Goal: Task Accomplishment & Management: Complete application form

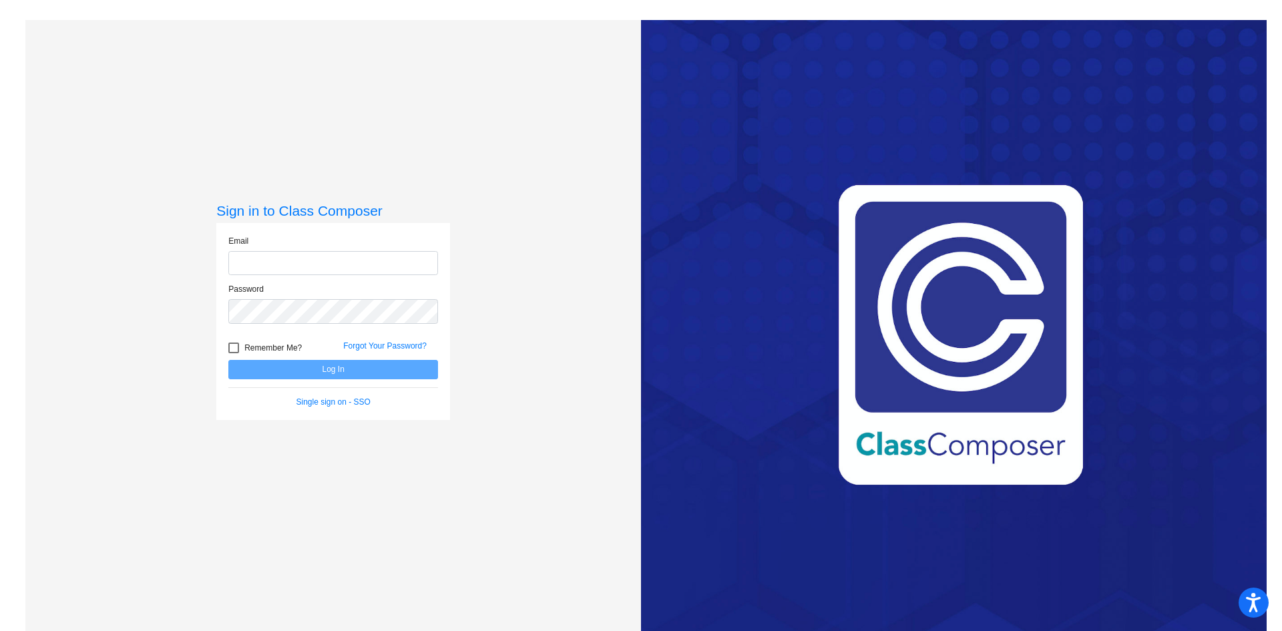
click at [328, 270] on input "email" at bounding box center [333, 263] width 210 height 25
type input "[EMAIL_ADDRESS][DOMAIN_NAME]"
click at [228, 360] on button "Log In" at bounding box center [333, 369] width 210 height 19
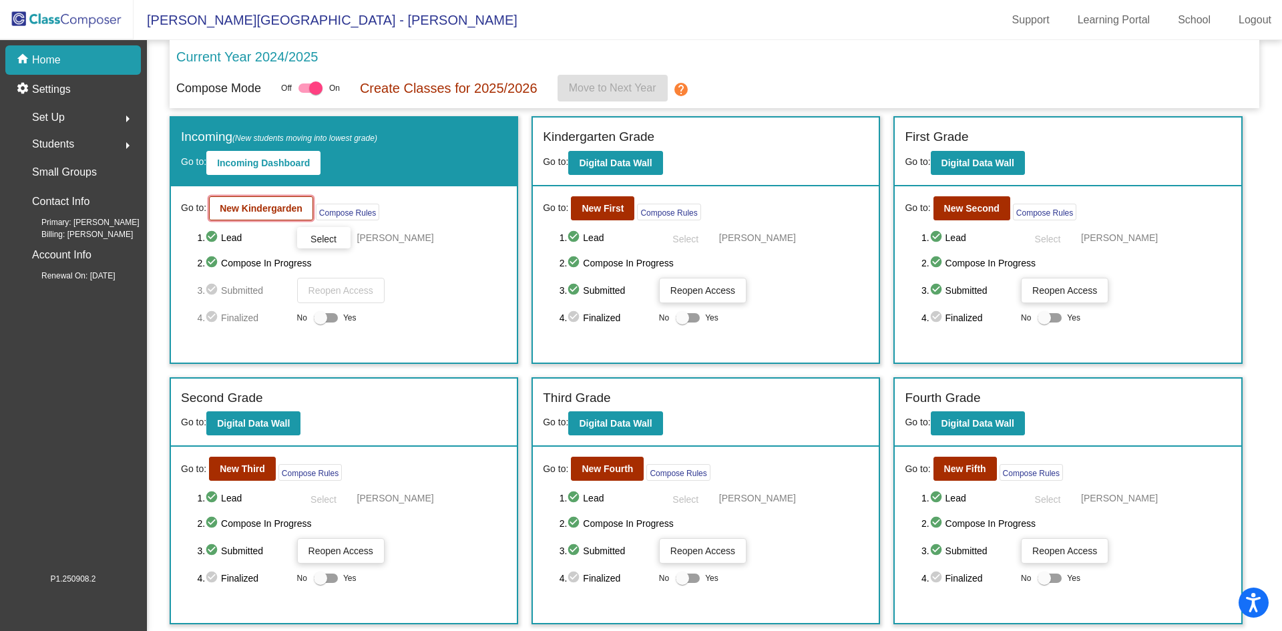
click at [277, 208] on b "New Kindergarden" at bounding box center [261, 208] width 83 height 11
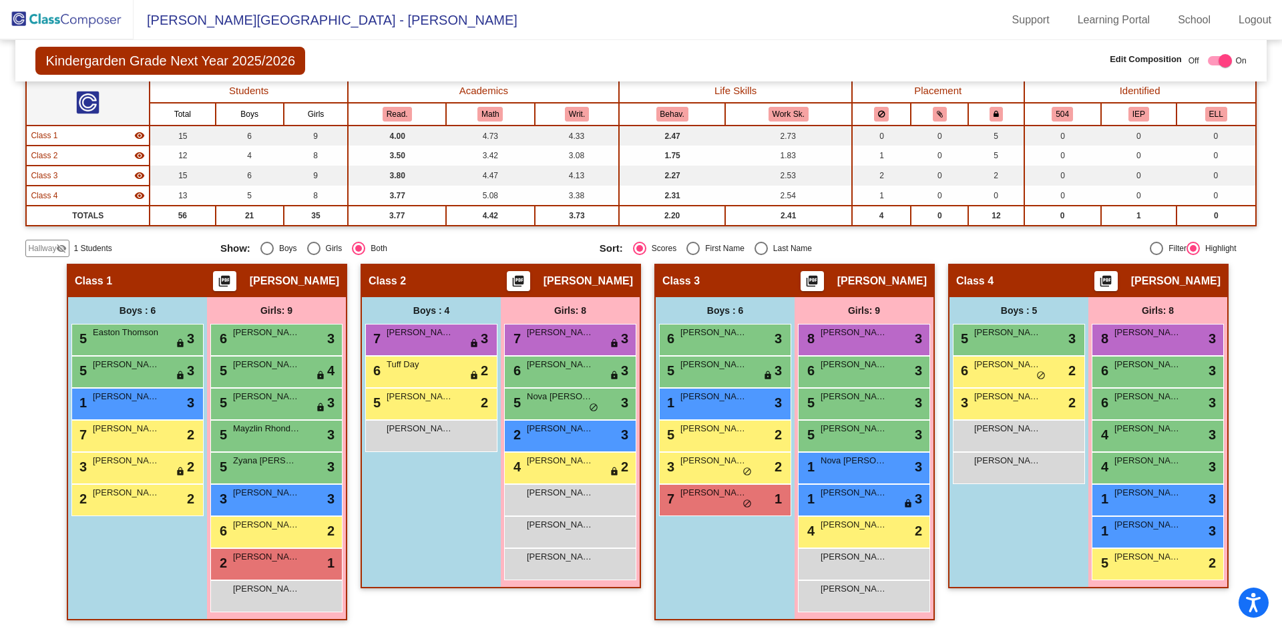
scroll to position [93, 0]
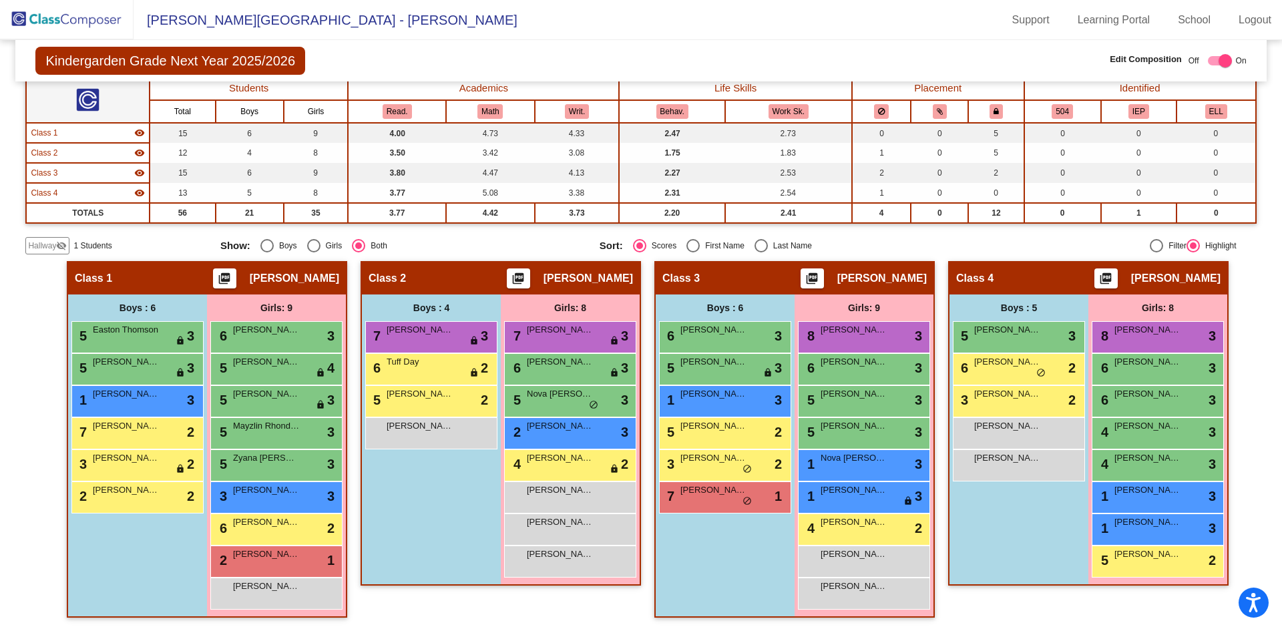
click at [54, 248] on span "Hallway" at bounding box center [42, 246] width 28 height 12
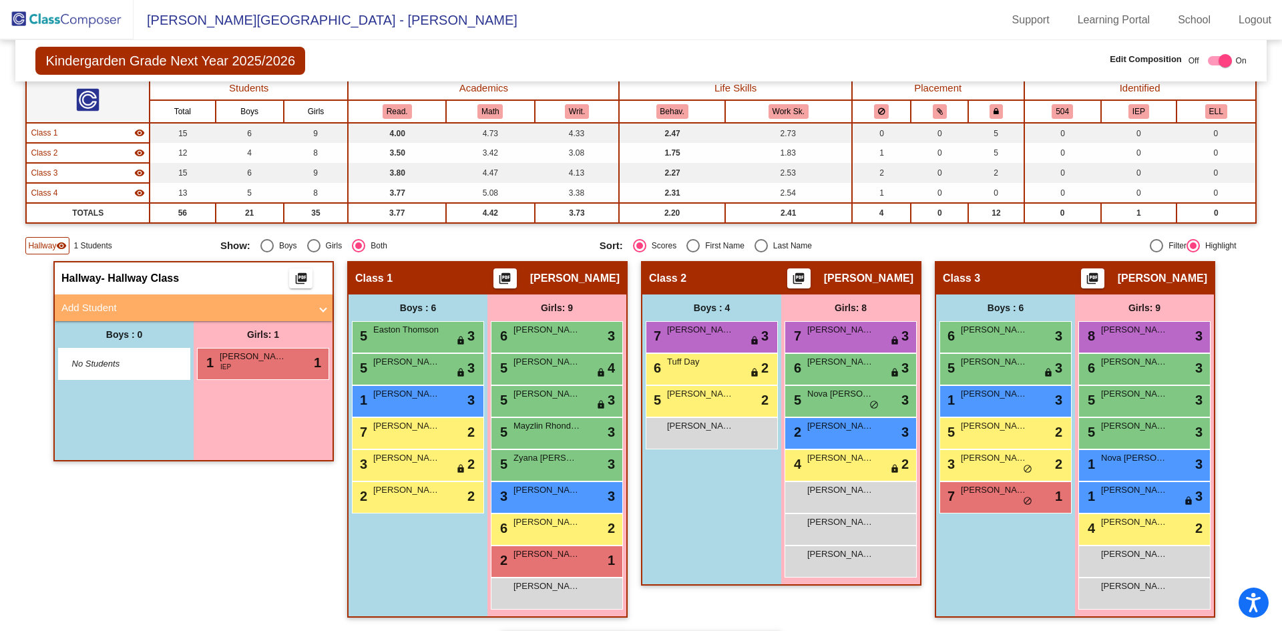
click at [162, 298] on mat-expansion-panel-header "Add Student" at bounding box center [194, 307] width 278 height 27
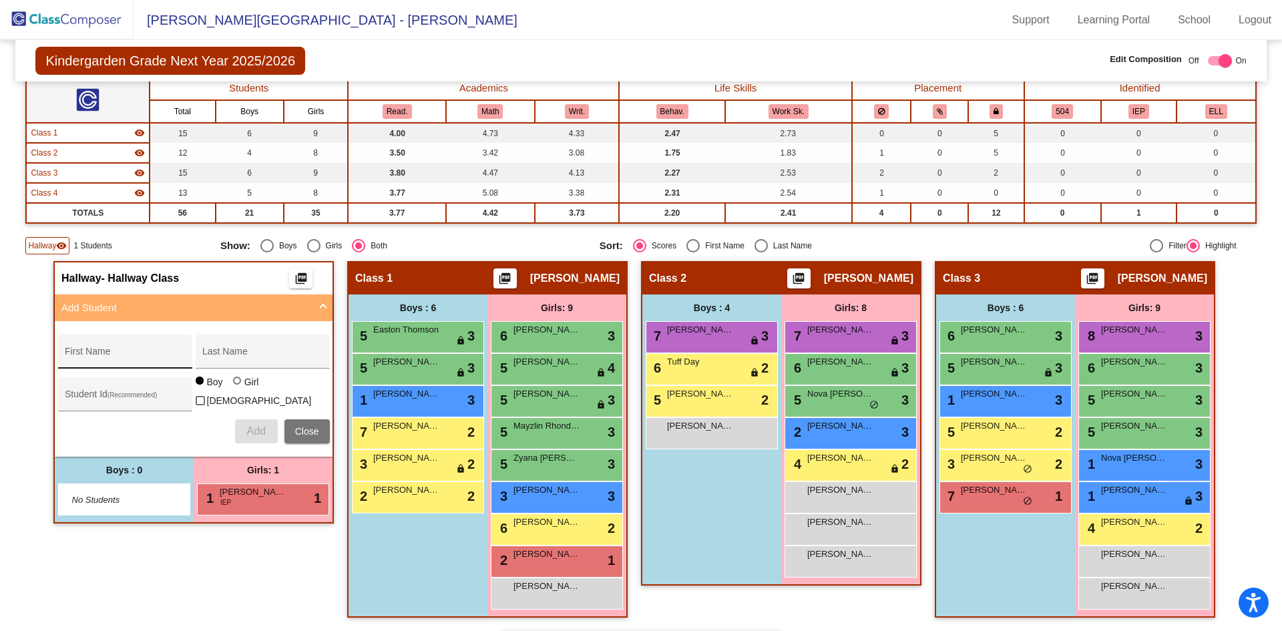
click at [162, 356] on input "First Name" at bounding box center [125, 356] width 120 height 11
type input "Rowyn"
type input "[PERSON_NAME]"
click at [233, 385] on div at bounding box center [237, 380] width 8 height 8
click at [238, 388] on input "Girl" at bounding box center [238, 387] width 1 height 1
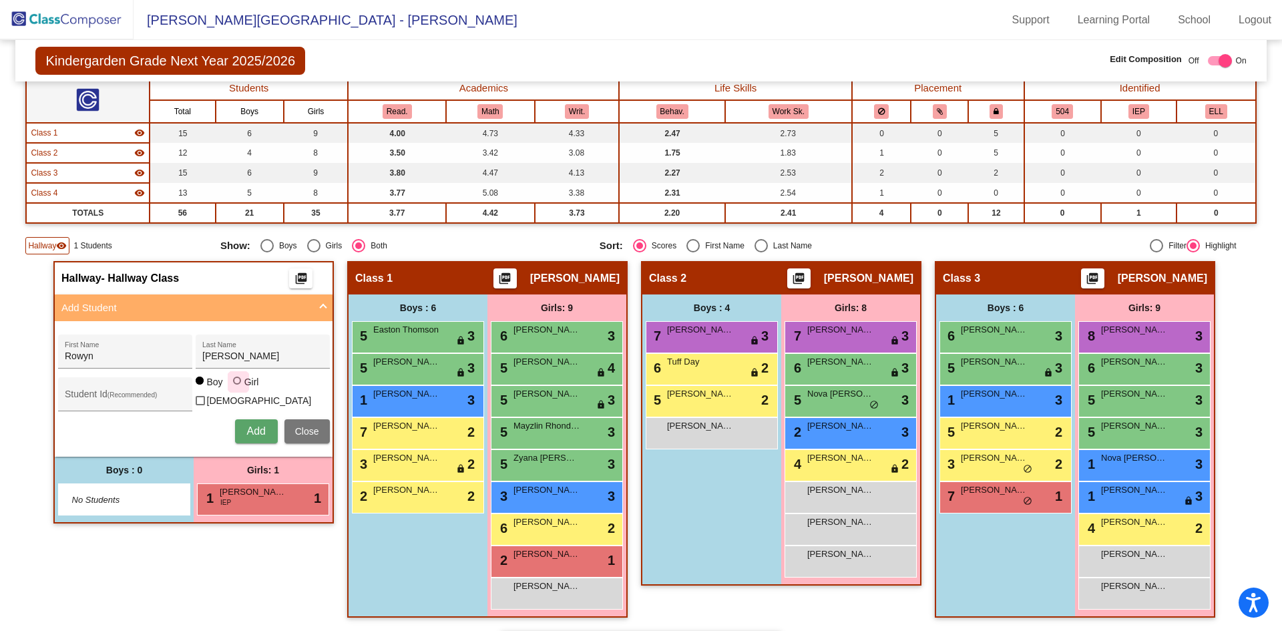
radio input "true"
click at [264, 429] on button "Add" at bounding box center [256, 431] width 43 height 24
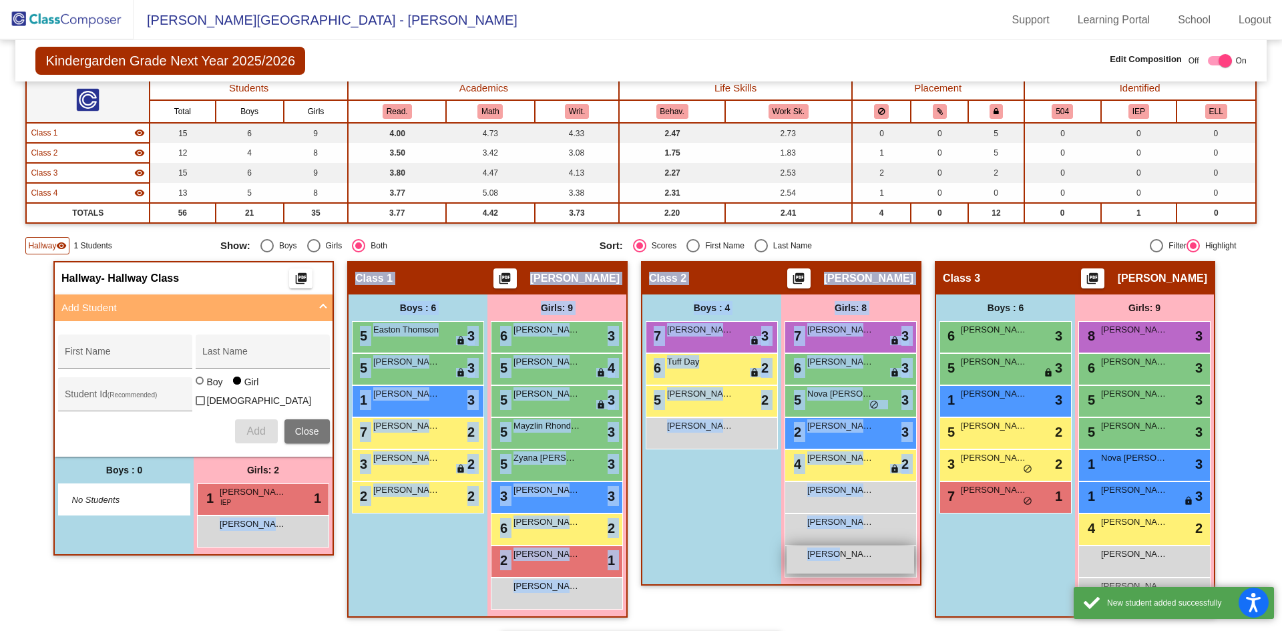
drag, startPoint x: 272, startPoint y: 549, endPoint x: 830, endPoint y: 553, distance: 557.4
click at [830, 553] on div "Hallway - Hallway Class picture_as_pdf Add Student First Name Last Name Student…" at bounding box center [640, 615] width 1230 height 708
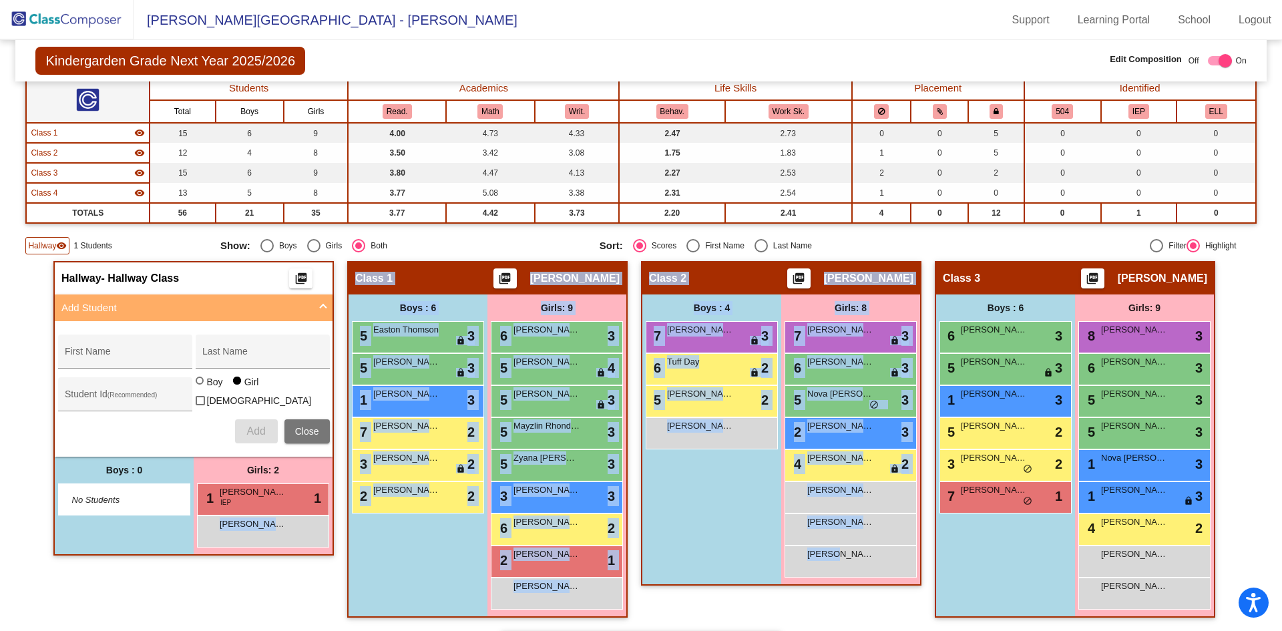
click at [760, 519] on div "Boys : 4 [DATE] [PERSON_NAME] lock do_not_disturb_alt 3 6 Tuff Day lock do_not_…" at bounding box center [711, 439] width 139 height 290
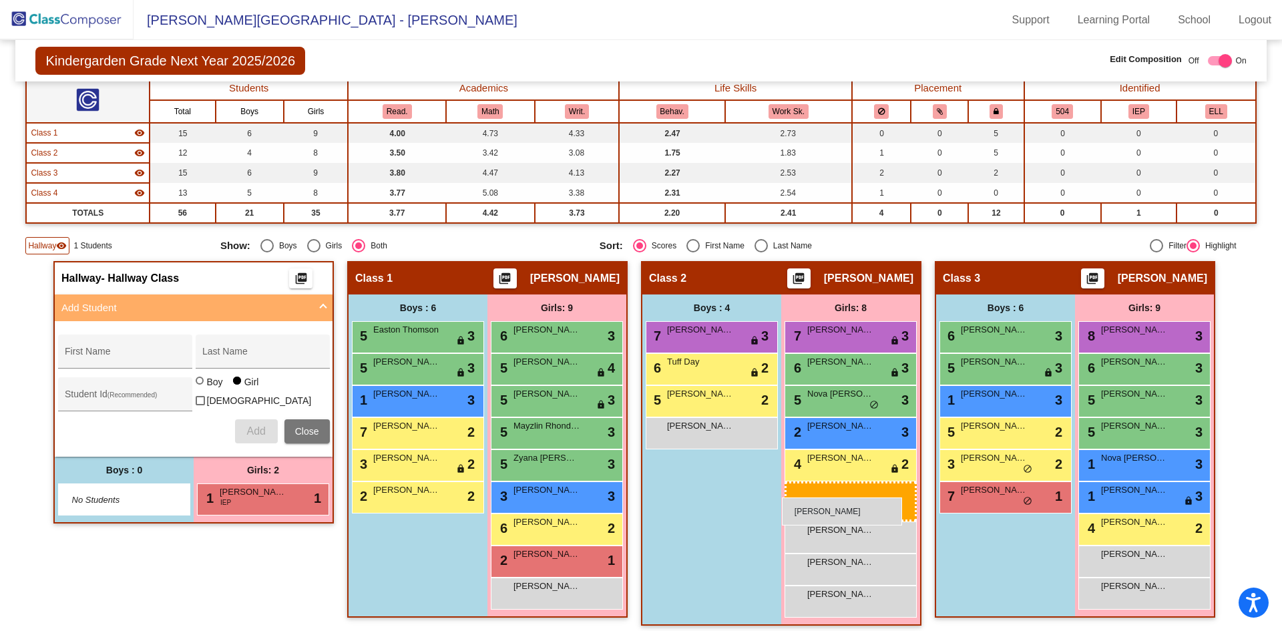
drag, startPoint x: 251, startPoint y: 530, endPoint x: 782, endPoint y: 497, distance: 531.7
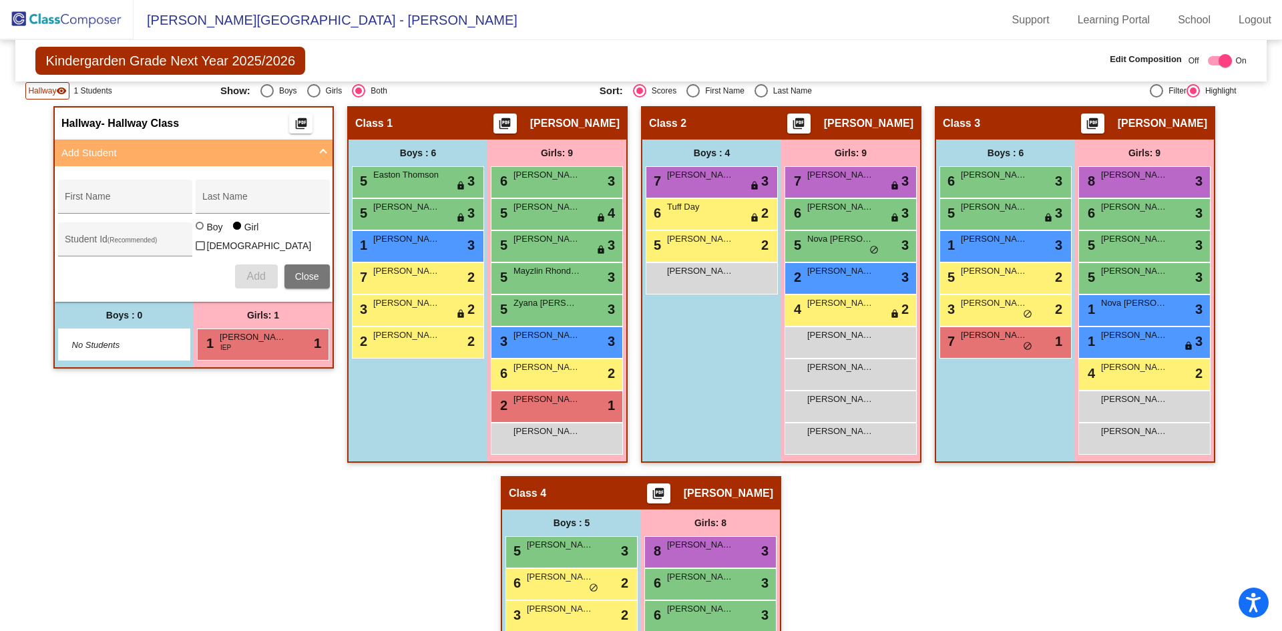
scroll to position [294, 0]
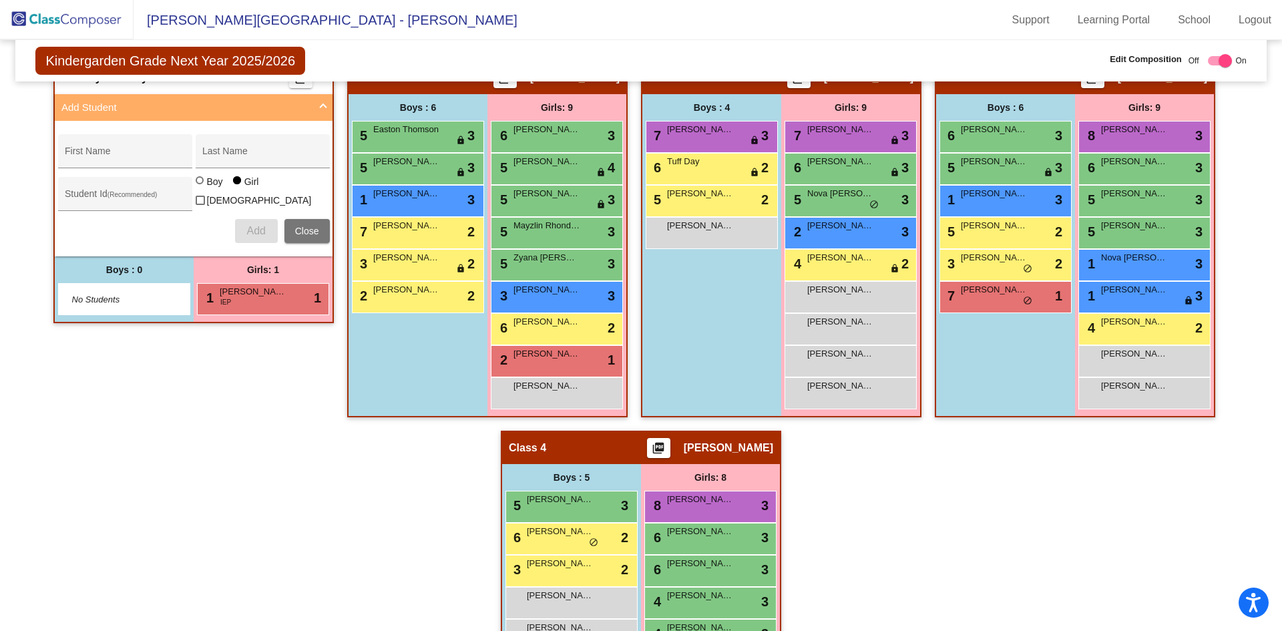
click at [103, 23] on img at bounding box center [67, 19] width 134 height 39
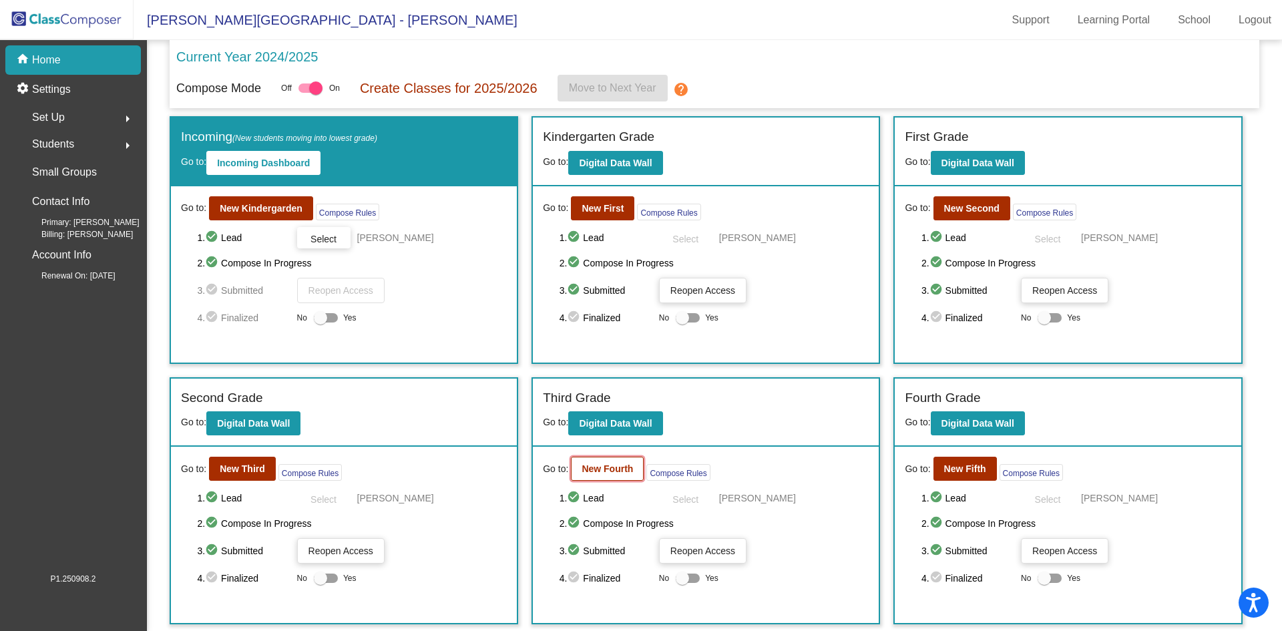
click at [591, 479] on button "New Fourth" at bounding box center [607, 469] width 73 height 24
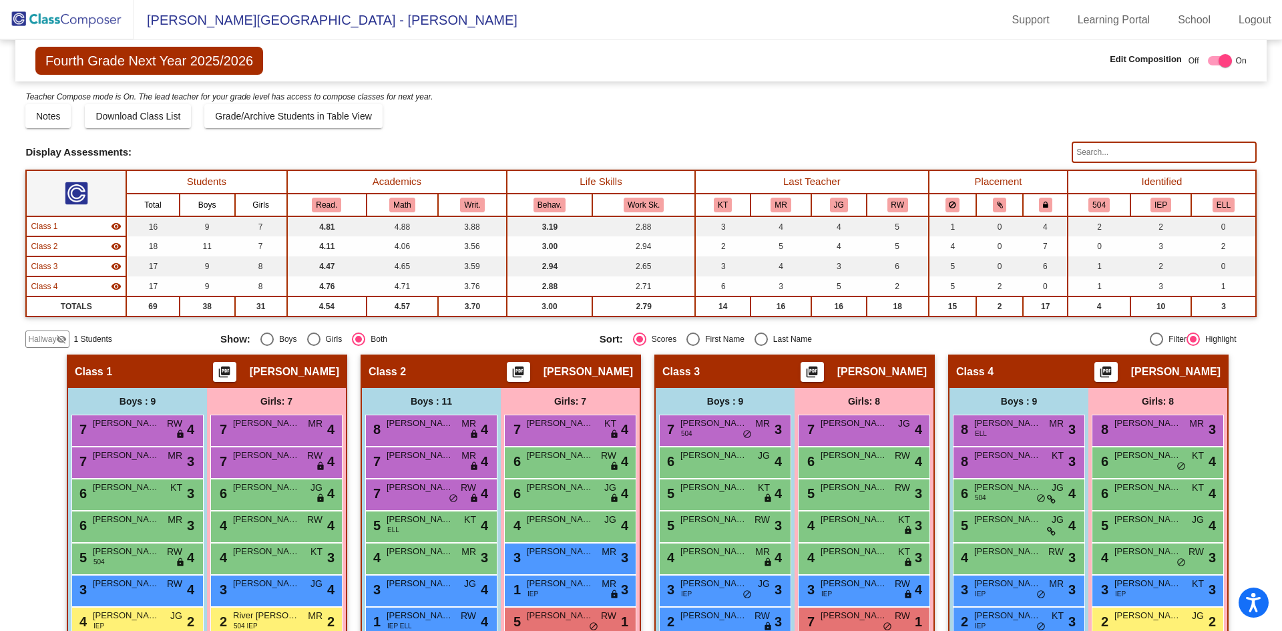
click at [55, 342] on span "Hallway" at bounding box center [42, 339] width 28 height 12
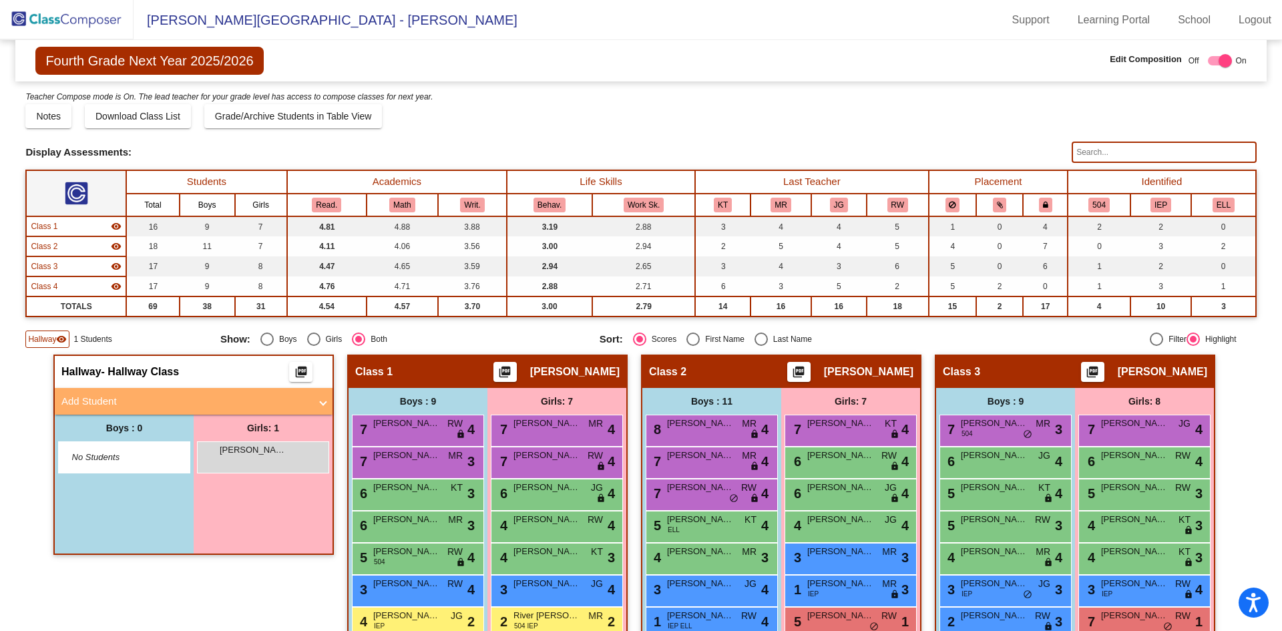
click at [191, 401] on mat-panel-title "Add Student" at bounding box center [185, 401] width 248 height 15
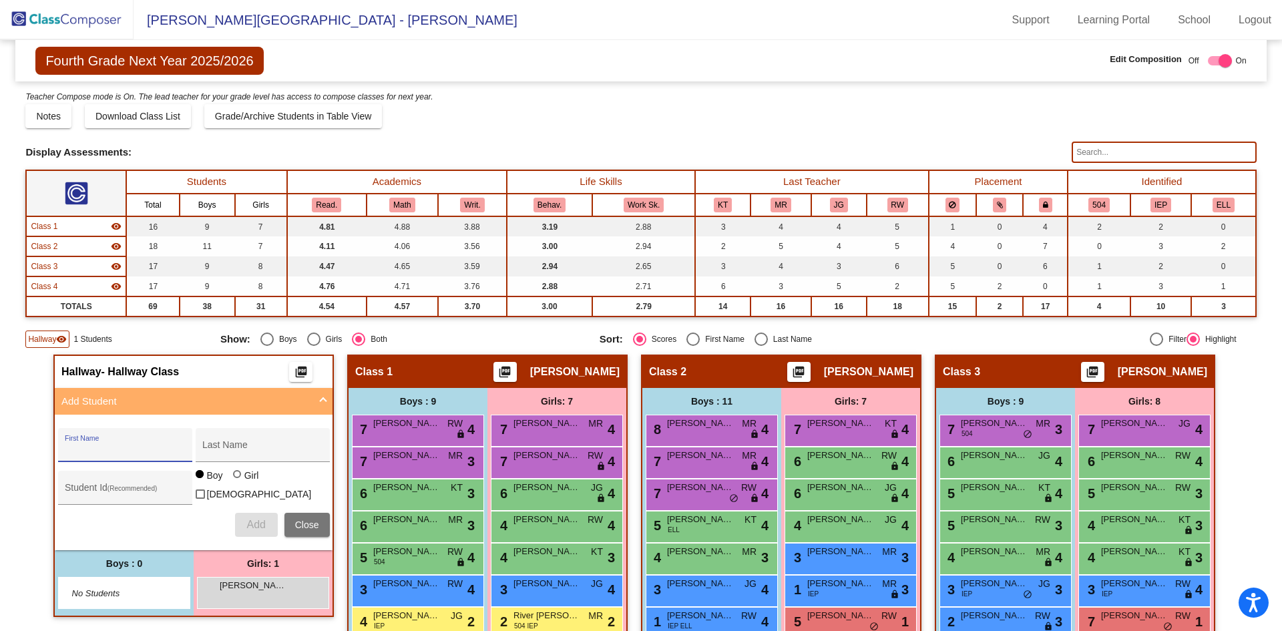
click at [165, 450] on input "First Name" at bounding box center [125, 450] width 120 height 11
type input "Indie"
type input "[PERSON_NAME]"
click at [233, 478] on div at bounding box center [237, 474] width 8 height 8
click at [238, 481] on input "Girl" at bounding box center [238, 481] width 1 height 1
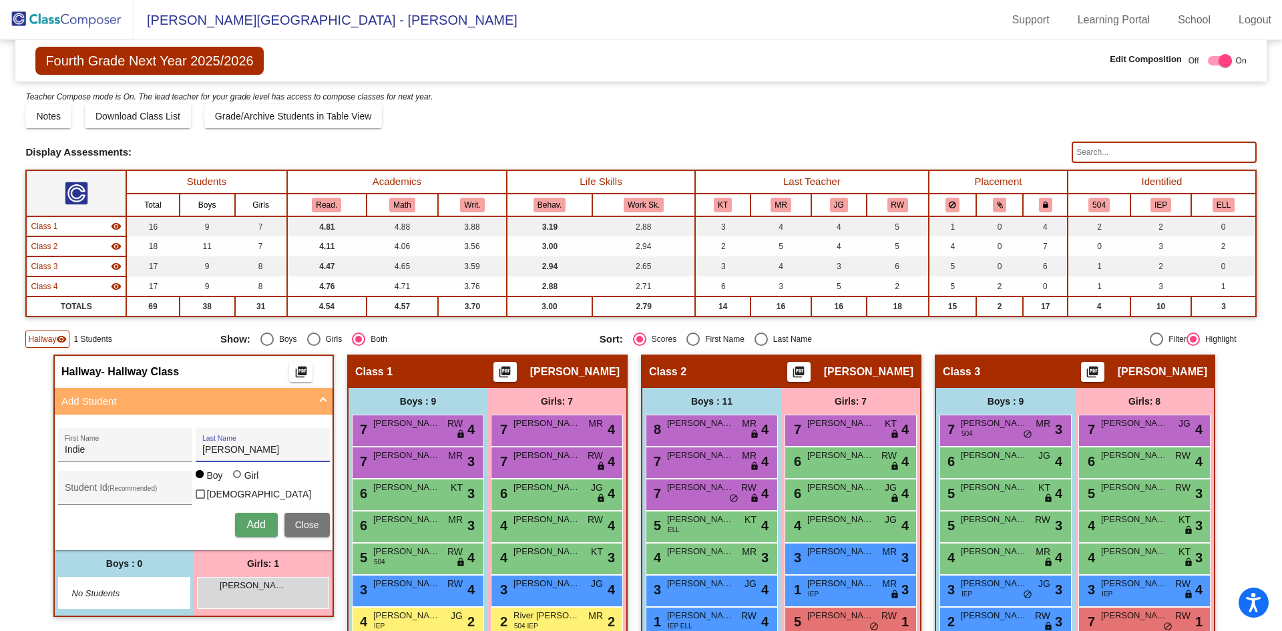
radio input "true"
click at [260, 521] on span "Add" at bounding box center [255, 524] width 19 height 11
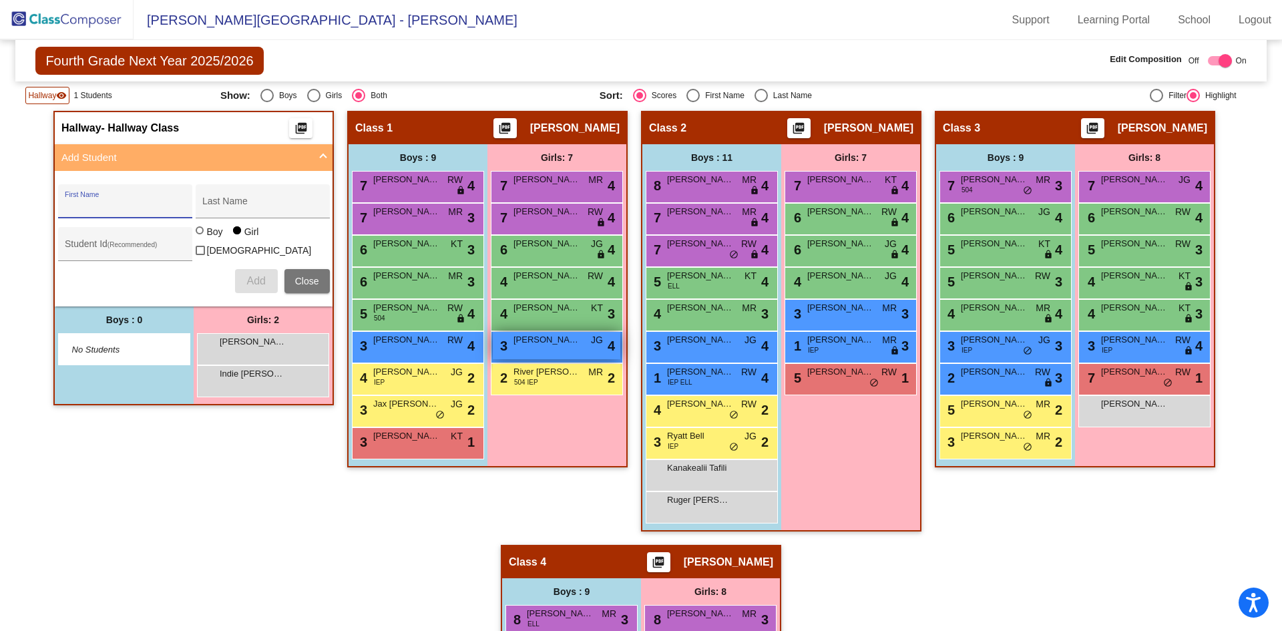
scroll to position [267, 0]
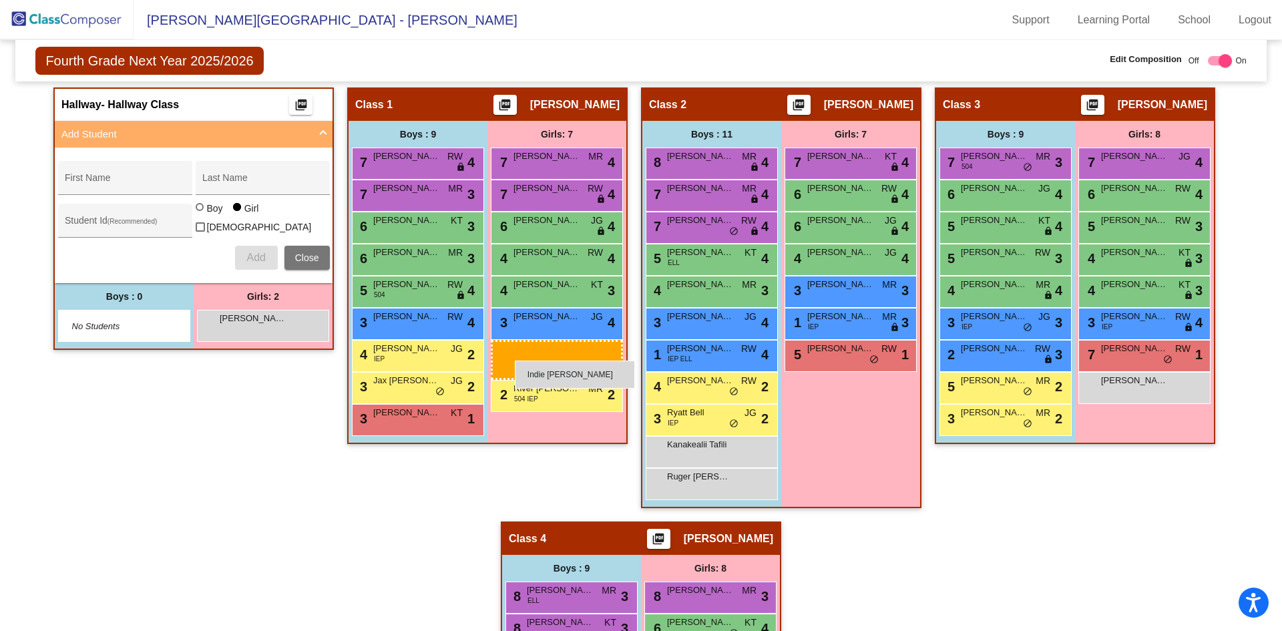
drag, startPoint x: 268, startPoint y: 353, endPoint x: 513, endPoint y: 360, distance: 245.8
